Goal: Task Accomplishment & Management: Manage account settings

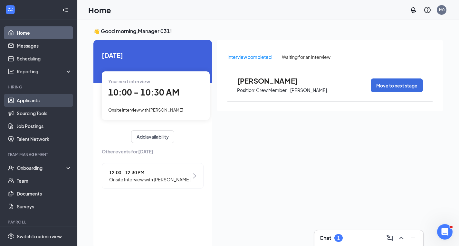
click at [53, 99] on link "Applicants" at bounding box center [44, 100] width 55 height 13
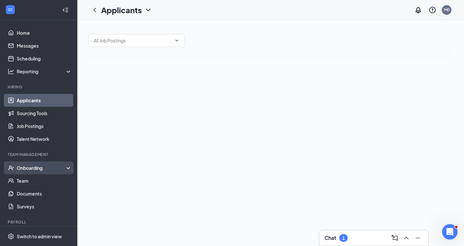
click at [48, 170] on div "Onboarding" at bounding box center [42, 168] width 50 height 6
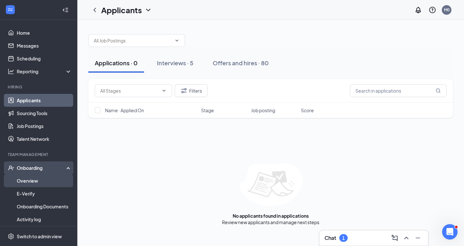
click at [50, 182] on link "Overview" at bounding box center [44, 181] width 55 height 13
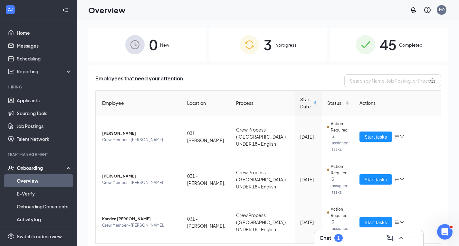
click at [252, 46] on img at bounding box center [249, 44] width 19 height 19
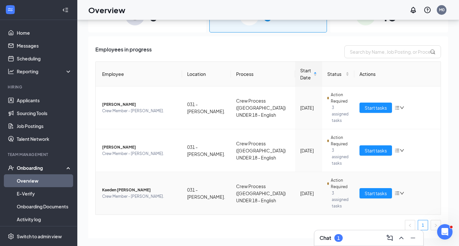
click at [116, 187] on span "Kaeden [PERSON_NAME]" at bounding box center [139, 190] width 75 height 6
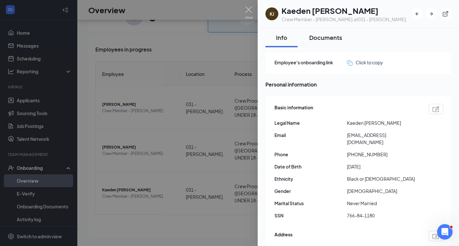
click at [339, 33] on button "Documents" at bounding box center [326, 37] width 46 height 19
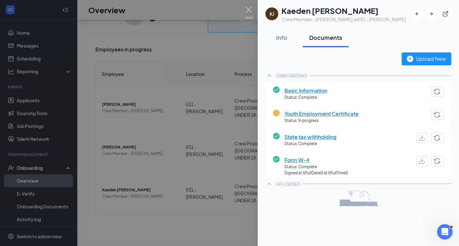
click at [332, 38] on div "Documents" at bounding box center [325, 37] width 33 height 8
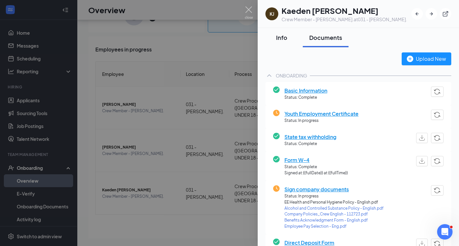
click at [296, 41] on button "Info" at bounding box center [281, 37] width 32 height 19
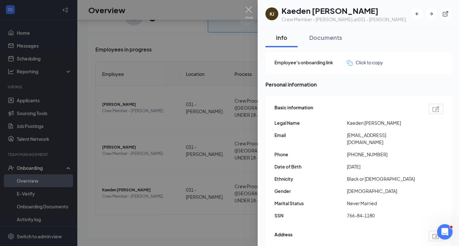
click at [240, 56] on div at bounding box center [229, 123] width 459 height 246
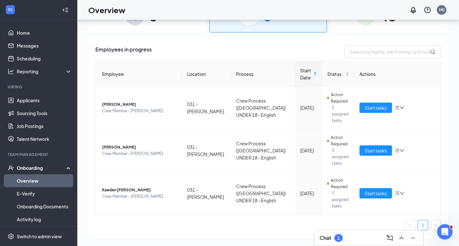
click at [290, 220] on ul "1" at bounding box center [267, 225] width 345 height 10
